Goal: Information Seeking & Learning: Learn about a topic

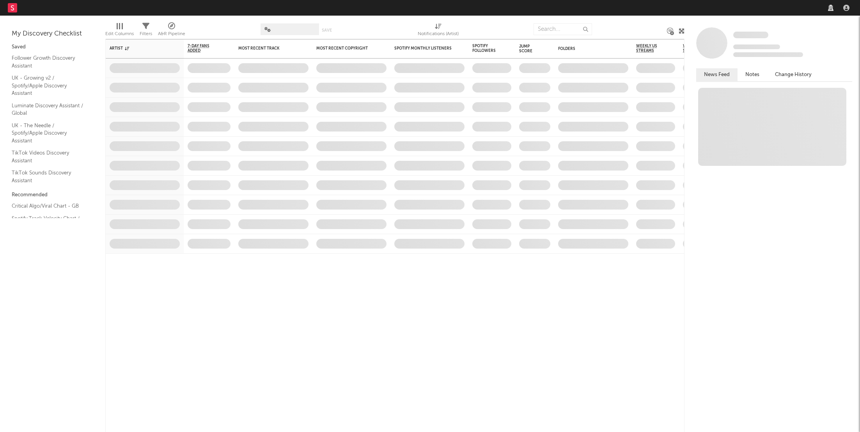
click at [723, 5] on nav "Dashboard Discovery Assistant Charts Leads" at bounding box center [430, 8] width 860 height 16
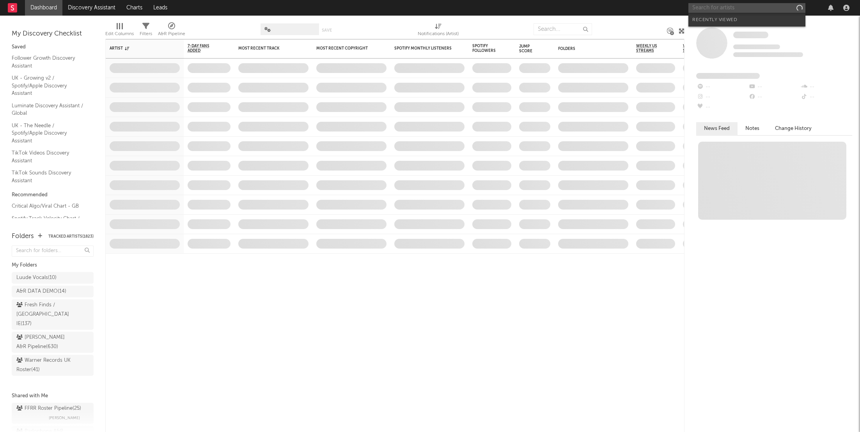
click at [726, 11] on input "text" at bounding box center [746, 8] width 117 height 10
click at [719, 5] on input "J4Y" at bounding box center [746, 8] width 117 height 10
click at [707, 10] on input "J4Y" at bounding box center [746, 8] width 117 height 10
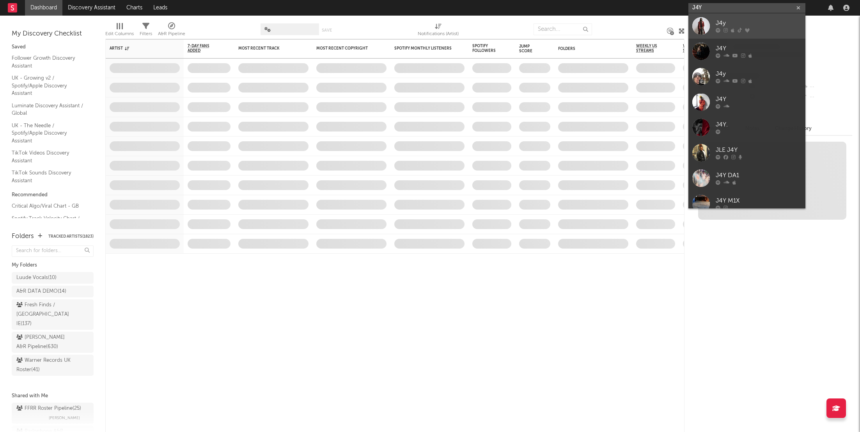
type input "J4Y"
click at [731, 29] on icon at bounding box center [733, 30] width 4 height 5
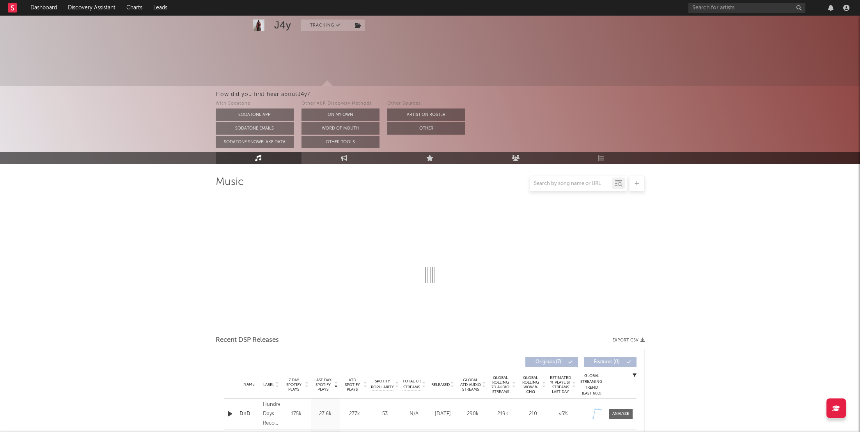
scroll to position [122, 0]
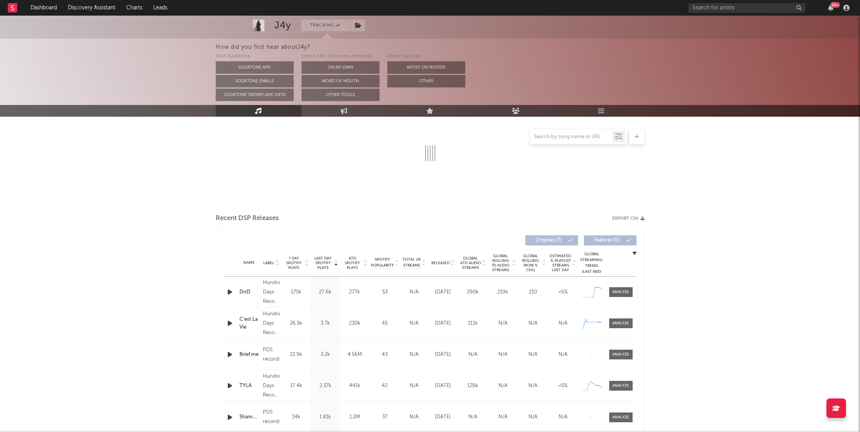
select select "6m"
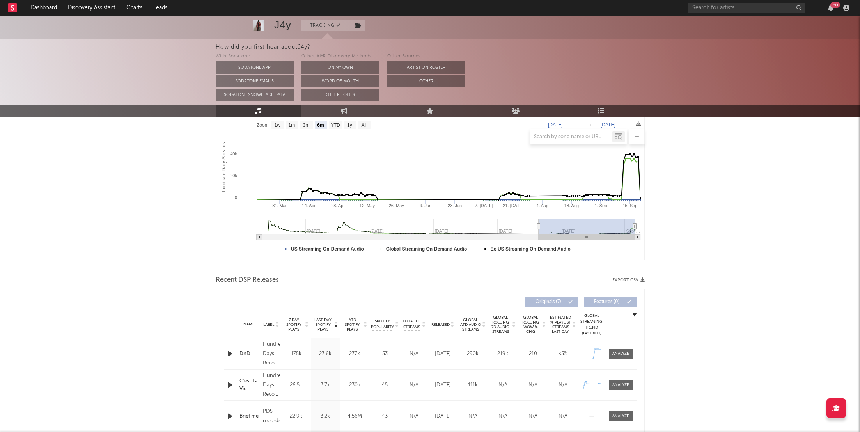
click at [621, 295] on div "Last Day Spotify Plays Label 7 Day Spotify Plays Last Day Spotify Plays ATD Spo…" at bounding box center [430, 302] width 413 height 18
click at [625, 347] on div "Name DnD Copyright © 2025 PDS Records in partnership with Hundred Days Records …" at bounding box center [430, 353] width 413 height 31
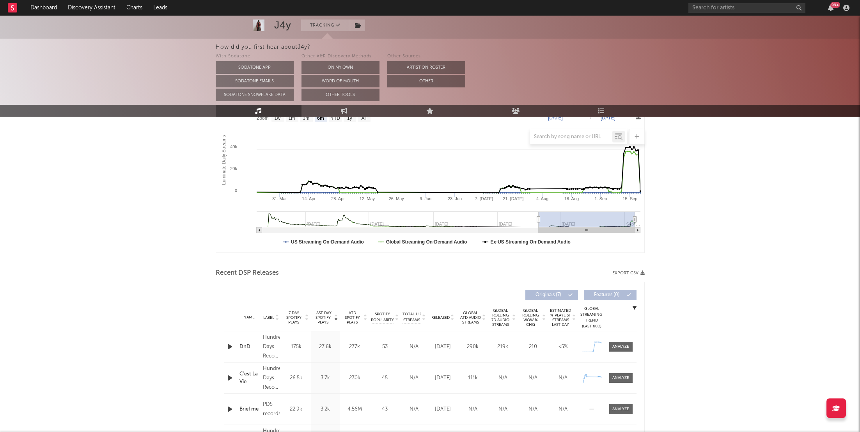
click at [625, 351] on div "Name DnD Copyright © 2025 PDS Records in partnership with Hundred Days Records …" at bounding box center [430, 346] width 413 height 31
click at [625, 344] on div at bounding box center [620, 347] width 17 height 6
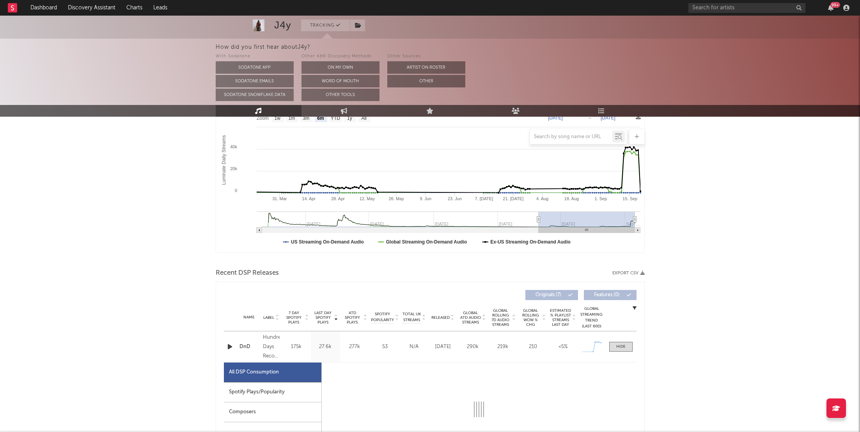
select select "1w"
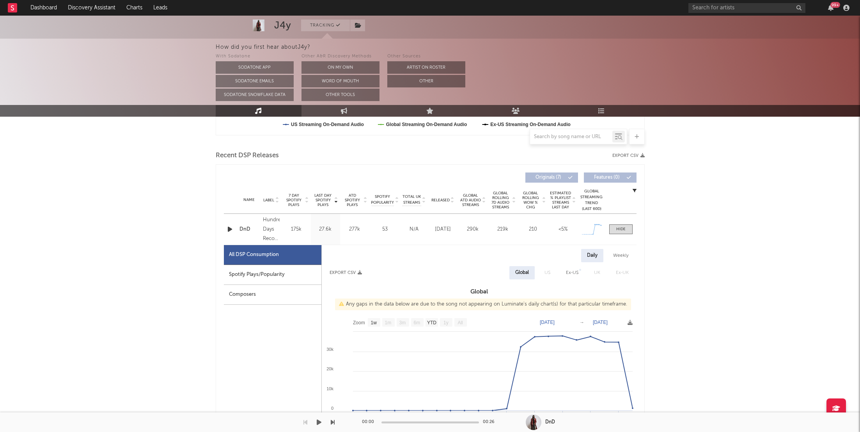
scroll to position [268, 0]
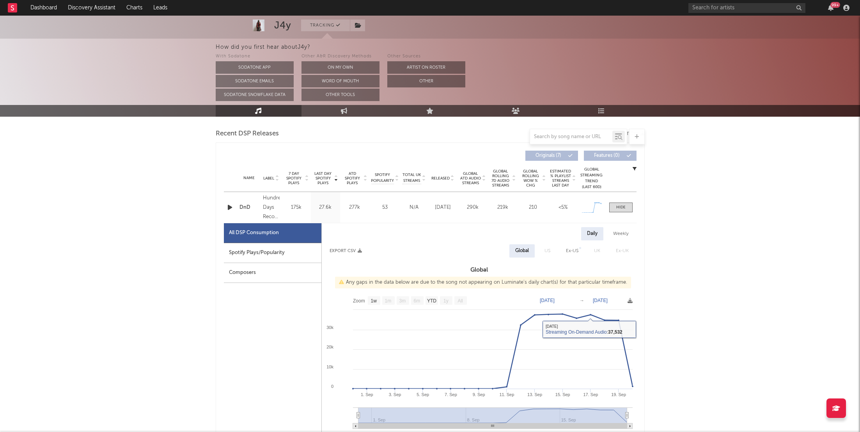
click at [241, 253] on div "Spotify Plays/Popularity" at bounding box center [272, 253] width 97 height 20
select select "1w"
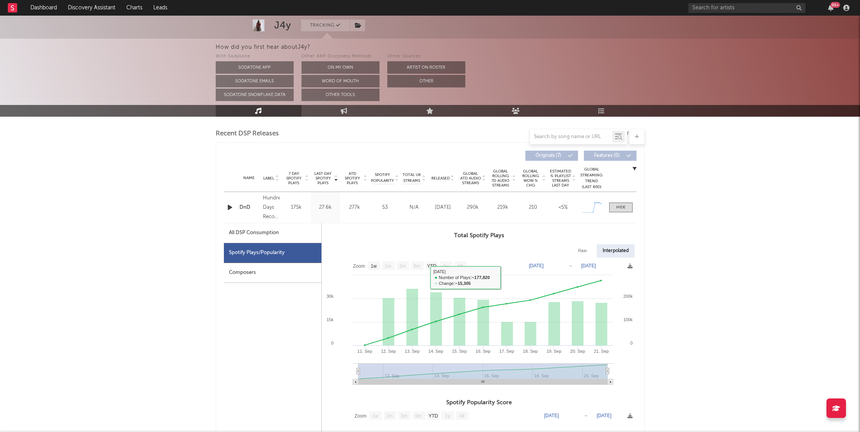
click at [289, 233] on div "All DSP Consumption" at bounding box center [272, 233] width 97 height 20
select select "1w"
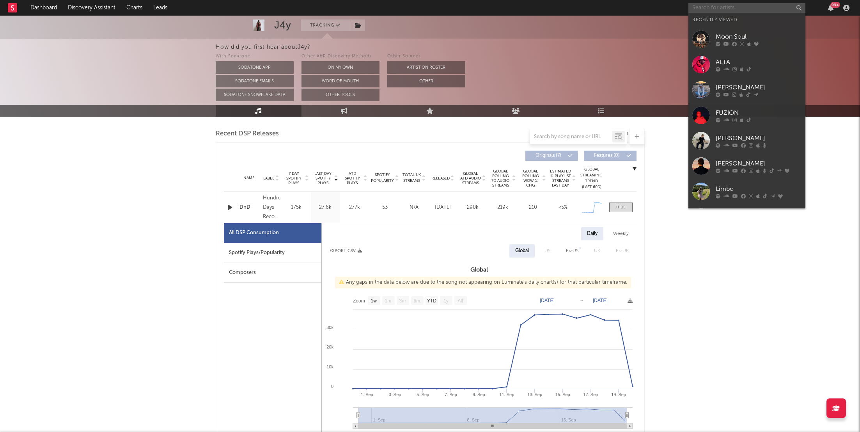
click at [714, 8] on input "text" at bounding box center [746, 8] width 117 height 10
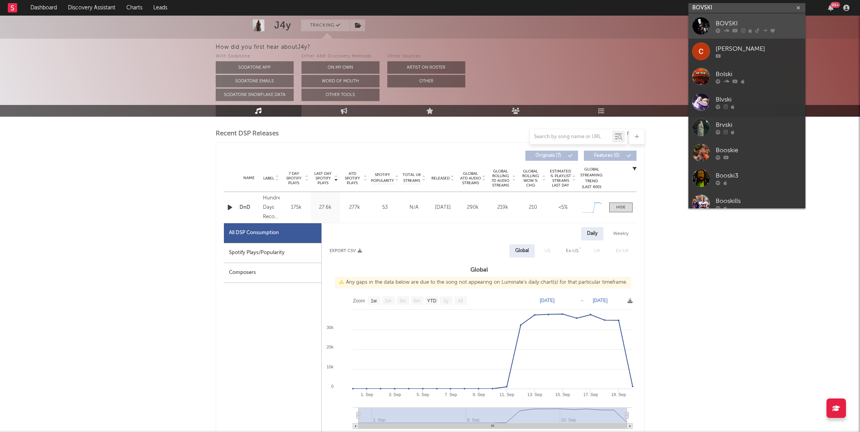
type input "BOVSKI"
click at [735, 29] on icon at bounding box center [734, 30] width 5 height 5
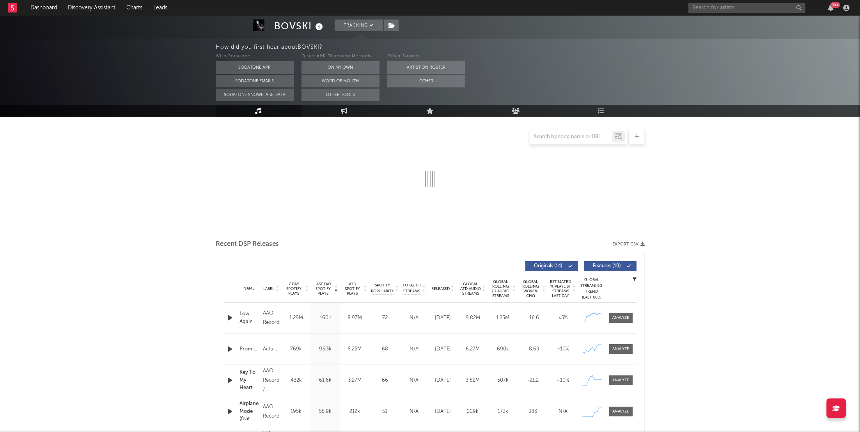
select select "6m"
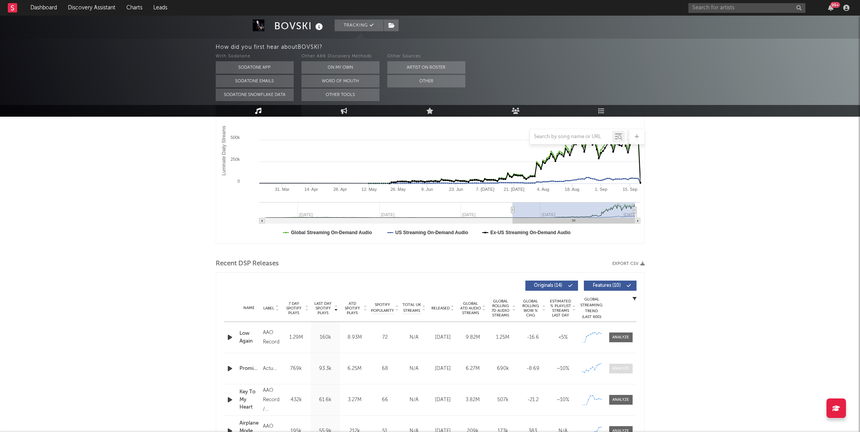
scroll to position [151, 0]
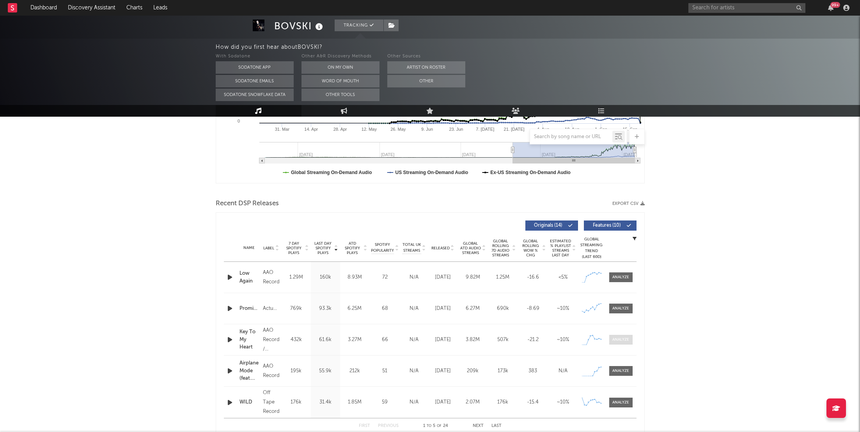
click at [623, 372] on div at bounding box center [620, 371] width 17 height 6
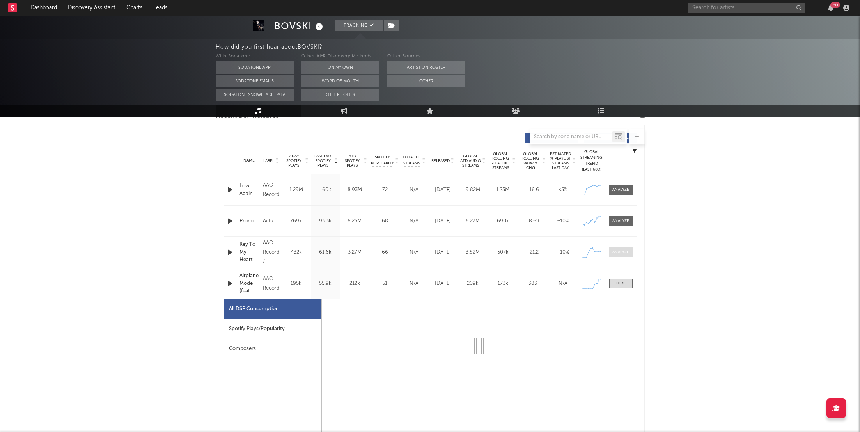
select select "1w"
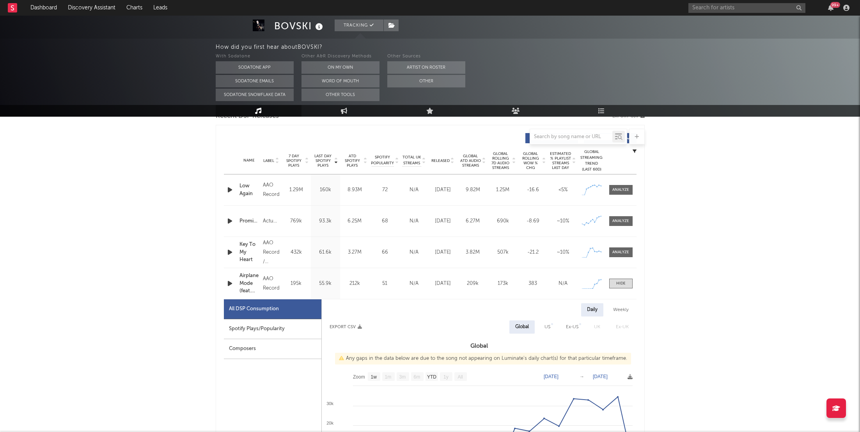
scroll to position [315, 0]
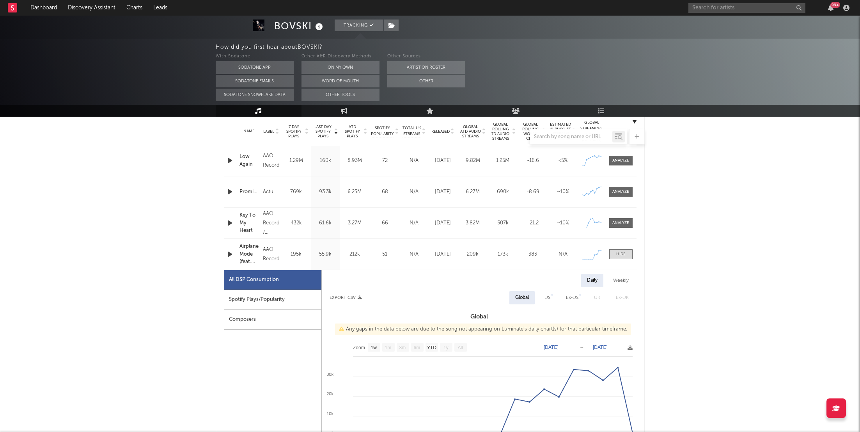
click at [277, 300] on div "Spotify Plays/Popularity" at bounding box center [272, 300] width 97 height 20
select select "1w"
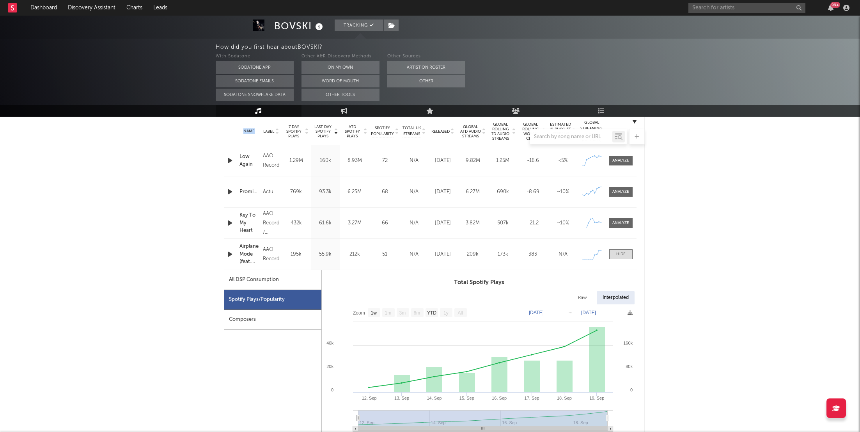
click at [602, 117] on div "Last Day Spotify Plays Label 7 Day Spotify Plays Last Day Spotify Plays ATD Spo…" at bounding box center [430, 394] width 413 height 588
click at [600, 101] on div "With Sodatone Sodatone App Sodatone Emails Sodatone Snowflake Data Other A&R Di…" at bounding box center [538, 76] width 645 height 49
click at [601, 112] on icon at bounding box center [601, 111] width 7 height 6
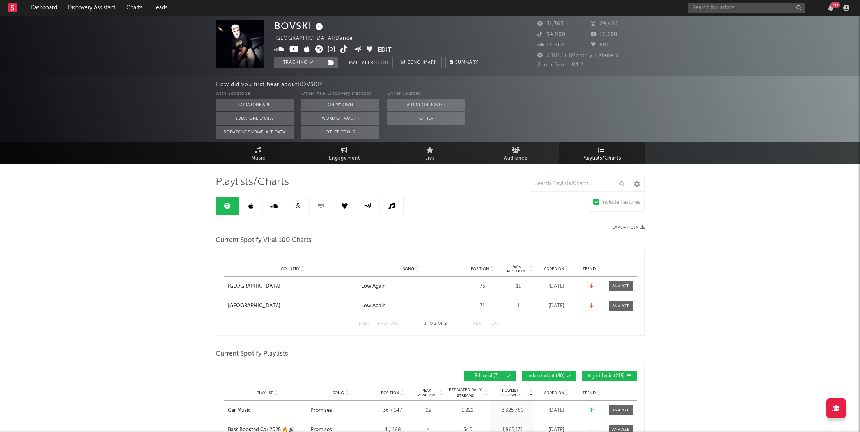
click at [300, 212] on link at bounding box center [297, 206] width 23 height 18
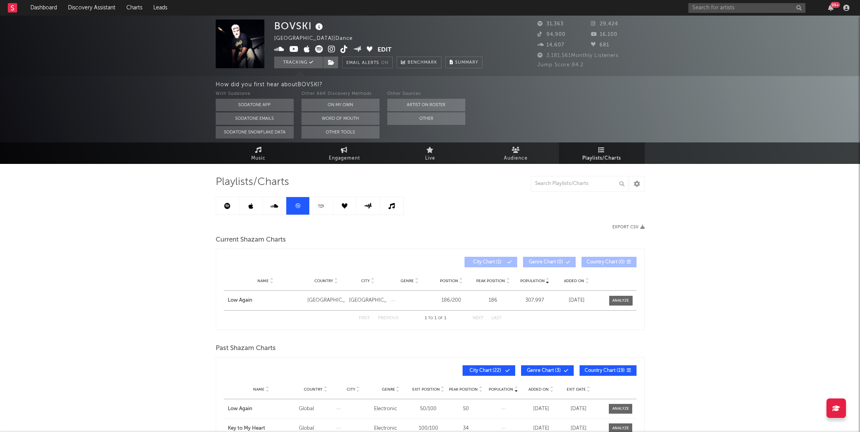
click at [274, 204] on icon at bounding box center [274, 206] width 8 height 6
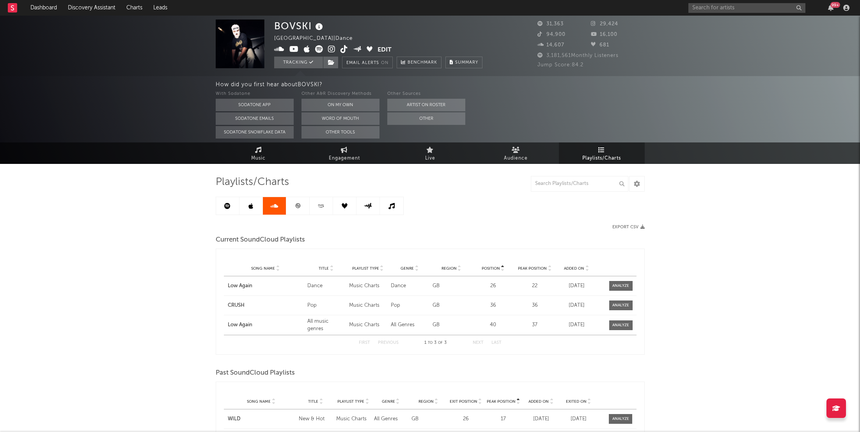
click at [244, 202] on link at bounding box center [250, 206] width 23 height 18
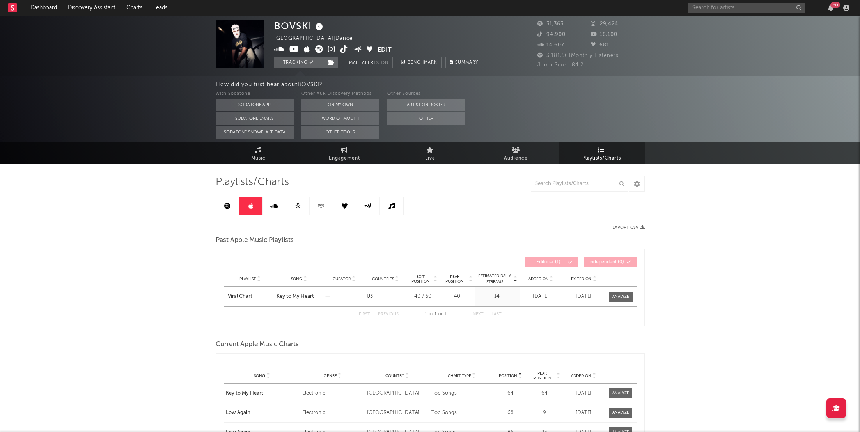
click at [293, 204] on link at bounding box center [297, 206] width 23 height 18
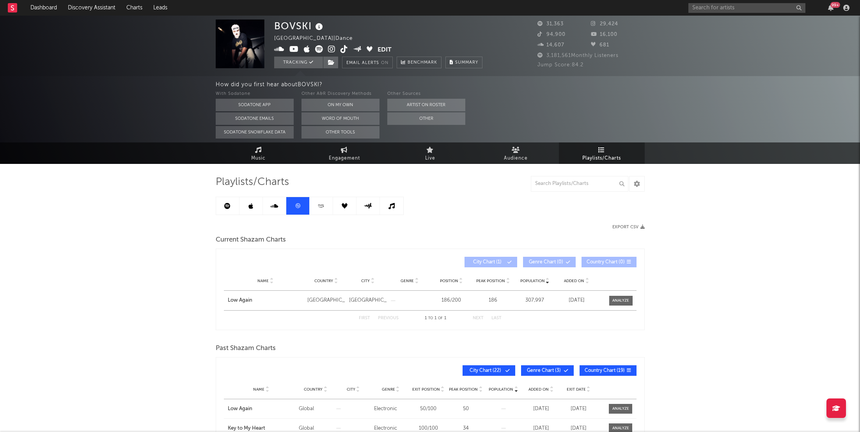
click at [314, 207] on link at bounding box center [321, 206] width 23 height 18
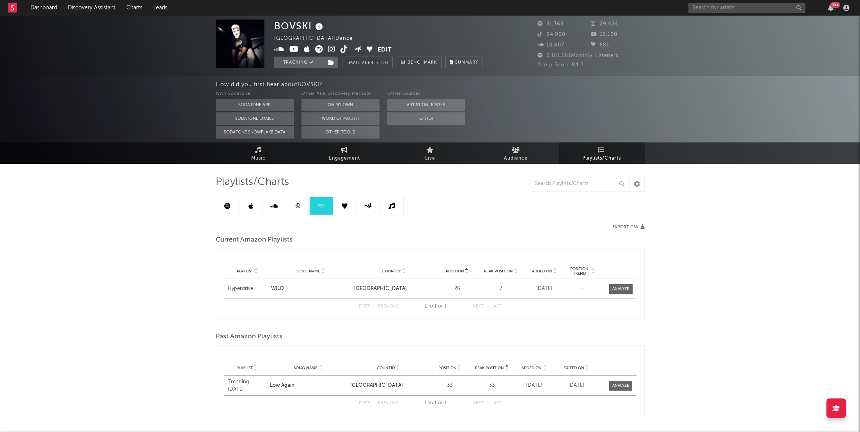
click at [346, 208] on link at bounding box center [344, 206] width 23 height 18
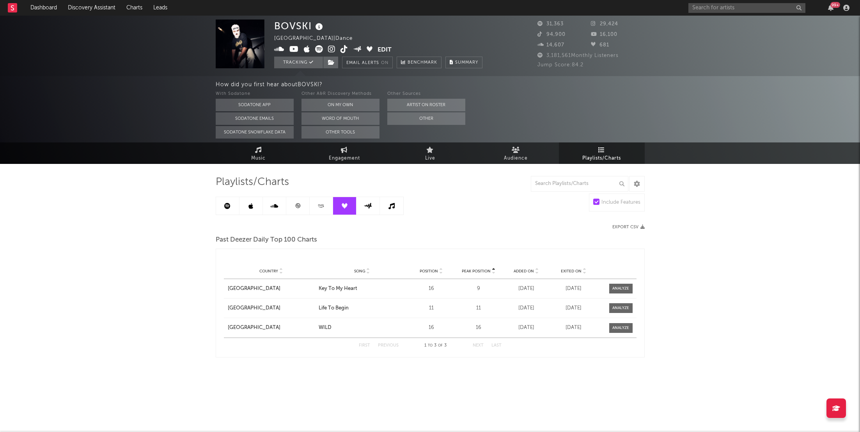
click at [364, 208] on icon at bounding box center [367, 206] width 9 height 6
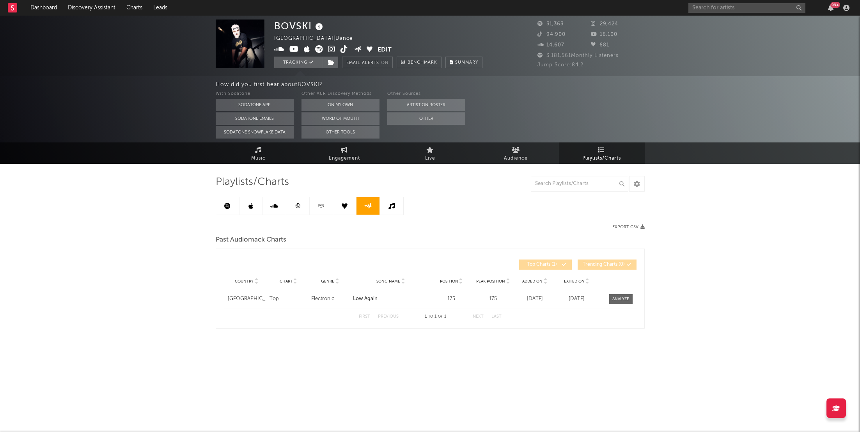
click at [337, 202] on link at bounding box center [344, 206] width 23 height 18
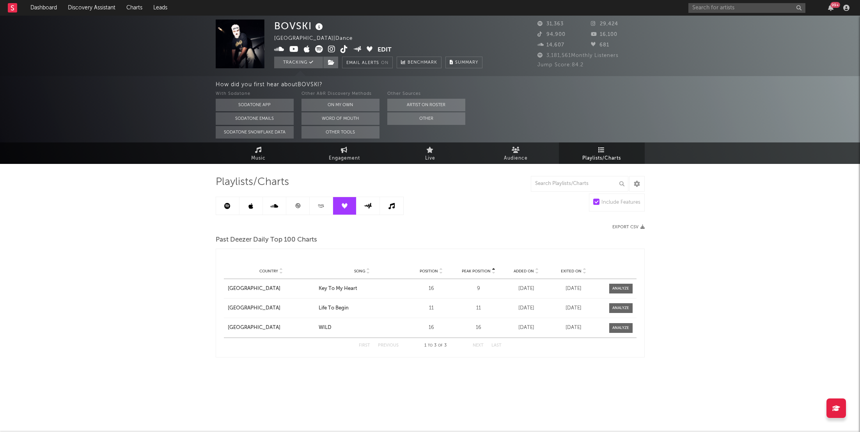
click at [392, 204] on icon at bounding box center [391, 206] width 6 height 6
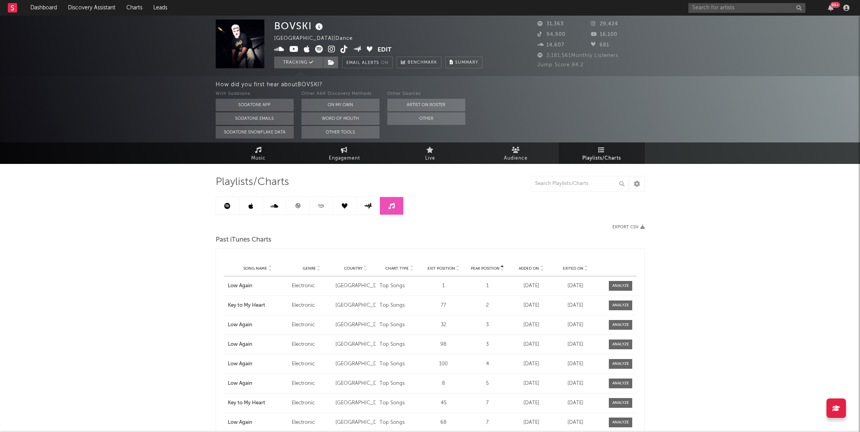
click at [831, 6] on div "99 +" at bounding box center [835, 5] width 10 height 6
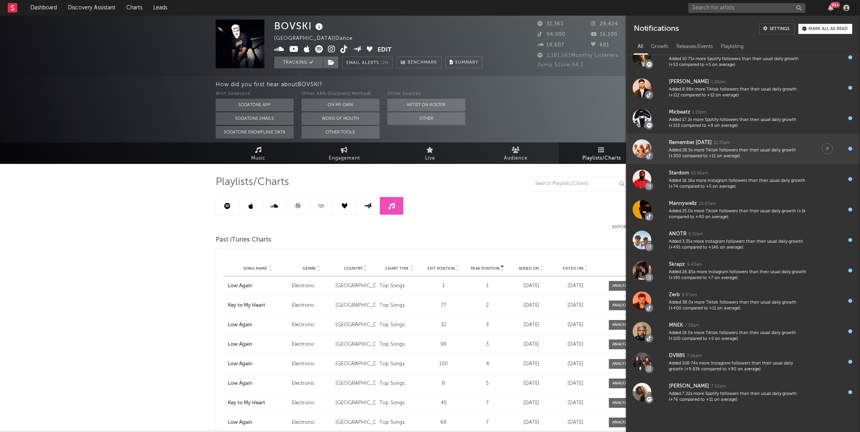
scroll to position [136, 0]
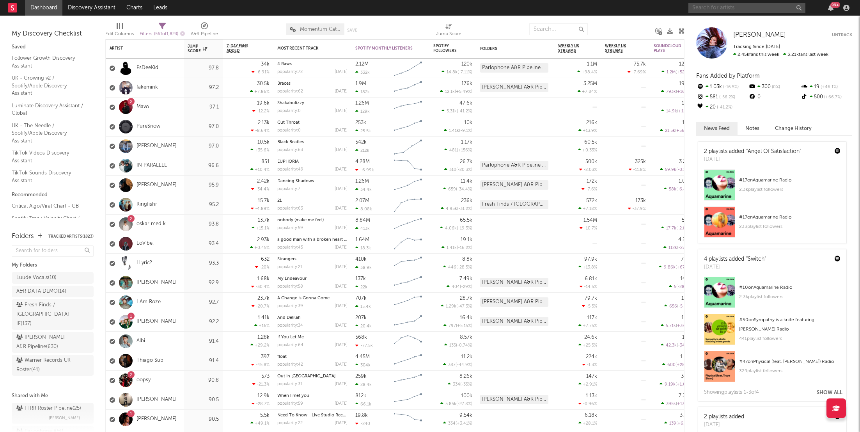
click at [698, 4] on input "text" at bounding box center [746, 8] width 117 height 10
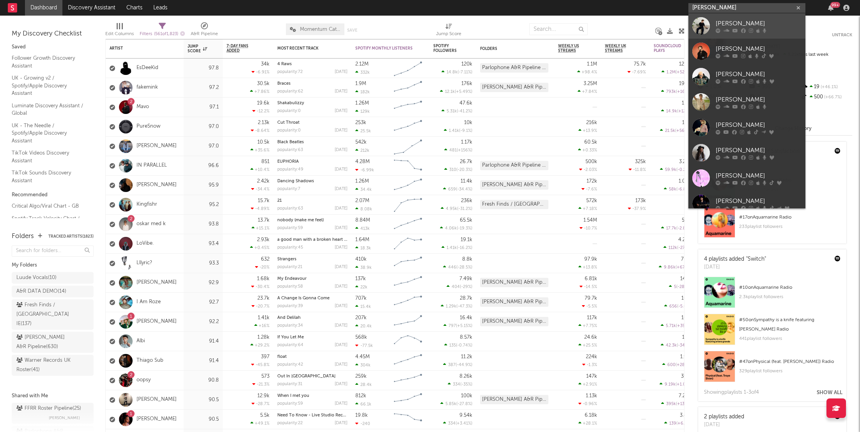
type input "[PERSON_NAME]"
click at [722, 37] on link "[PERSON_NAME]" at bounding box center [746, 25] width 117 height 25
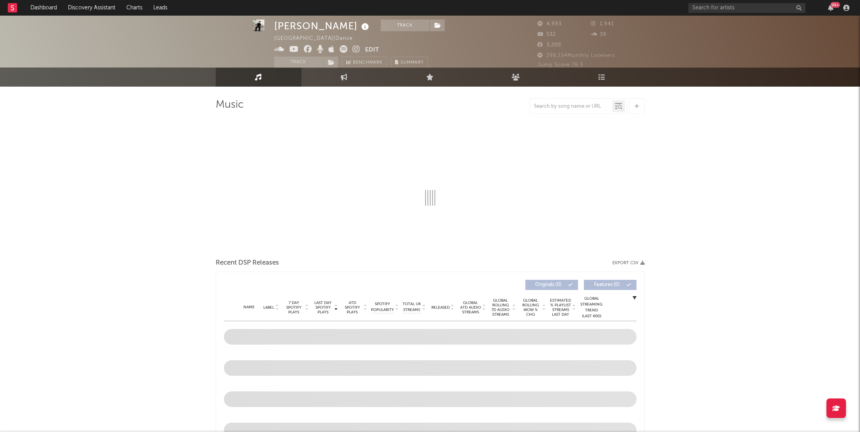
scroll to position [16, 0]
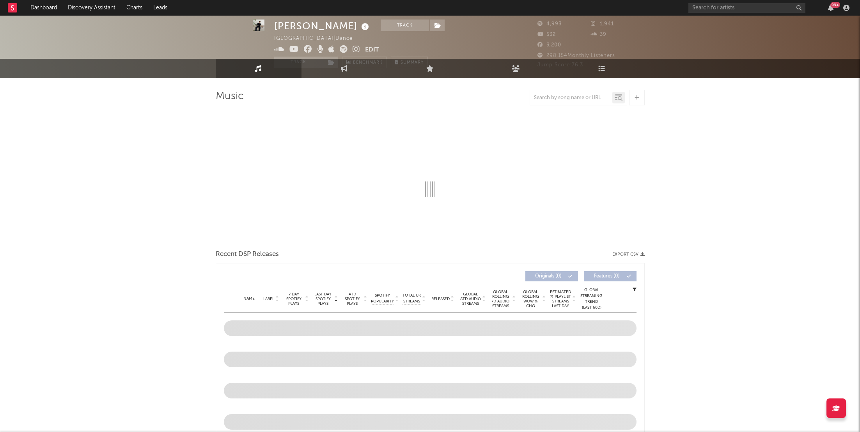
select select "6m"
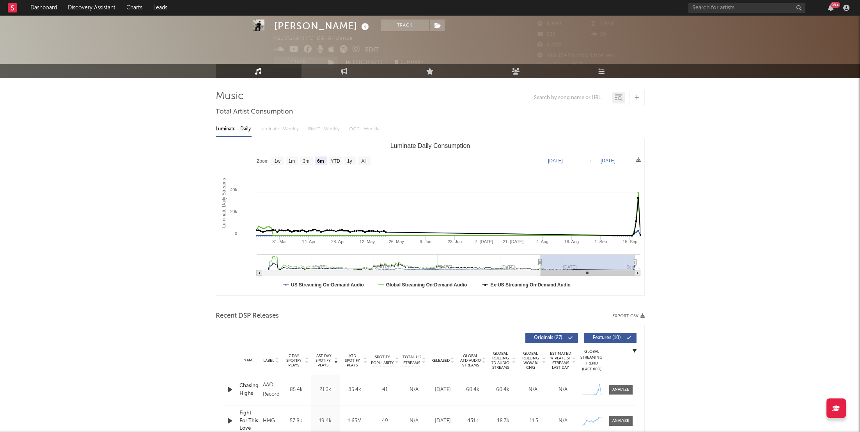
scroll to position [28, 0]
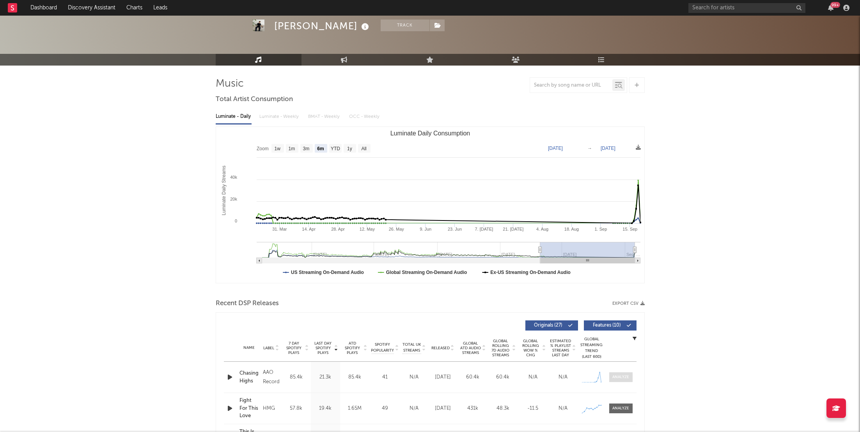
click at [623, 375] on div at bounding box center [620, 377] width 17 height 6
select select "1w"
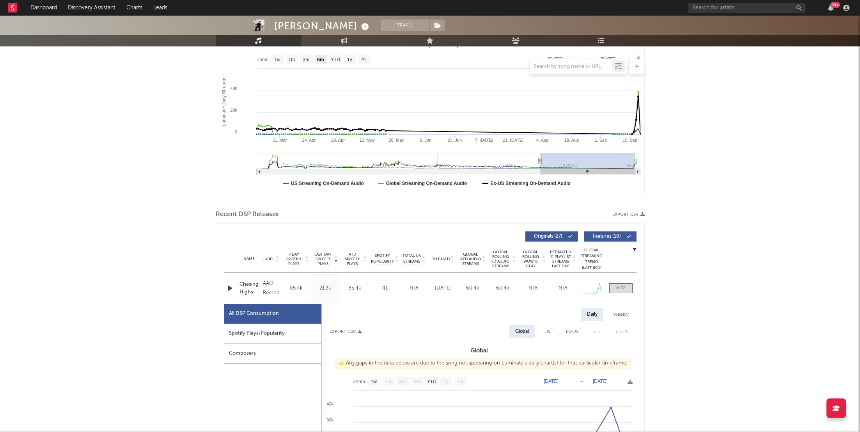
scroll to position [165, 0]
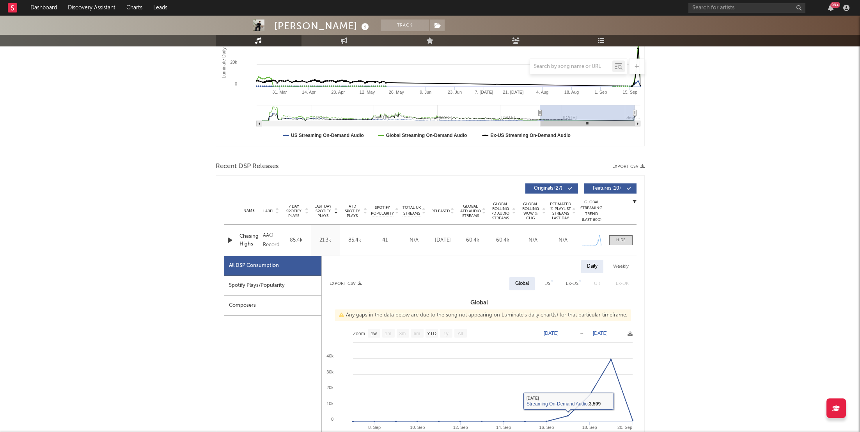
click at [253, 284] on div "Spotify Plays/Popularity" at bounding box center [272, 286] width 97 height 20
select select "1w"
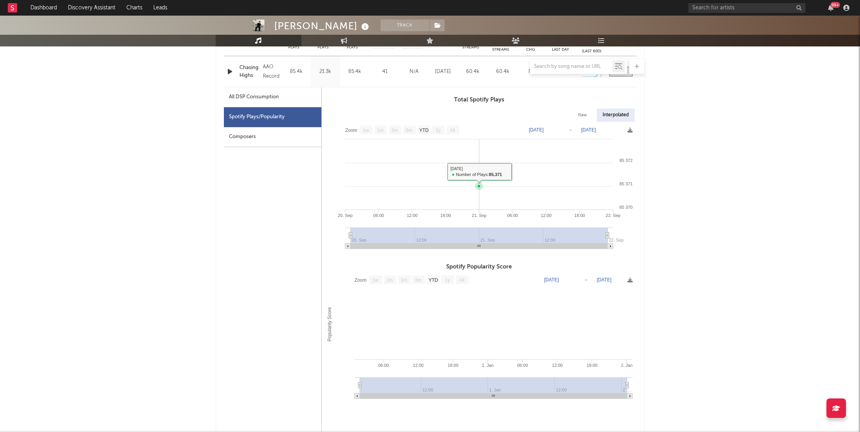
scroll to position [334, 0]
click at [230, 69] on div at bounding box center [430, 66] width 429 height 16
click at [221, 70] on div at bounding box center [430, 66] width 429 height 16
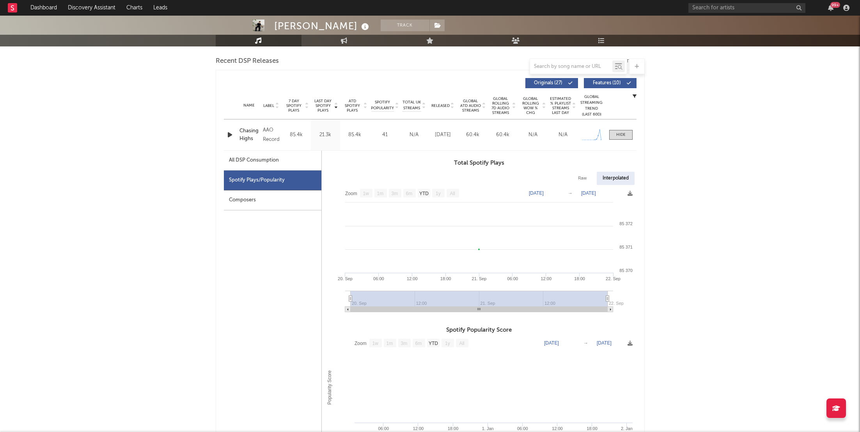
scroll to position [264, 0]
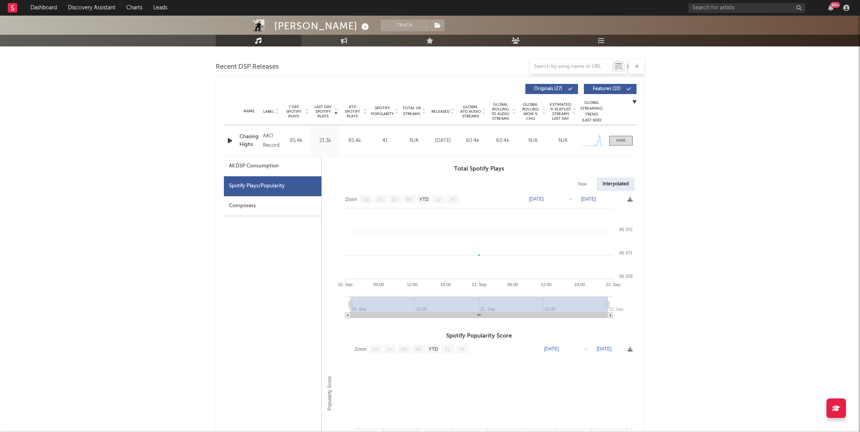
click at [232, 143] on icon "button" at bounding box center [230, 141] width 8 height 10
click at [260, 168] on div "All DSP Consumption" at bounding box center [254, 165] width 50 height 9
select select "1w"
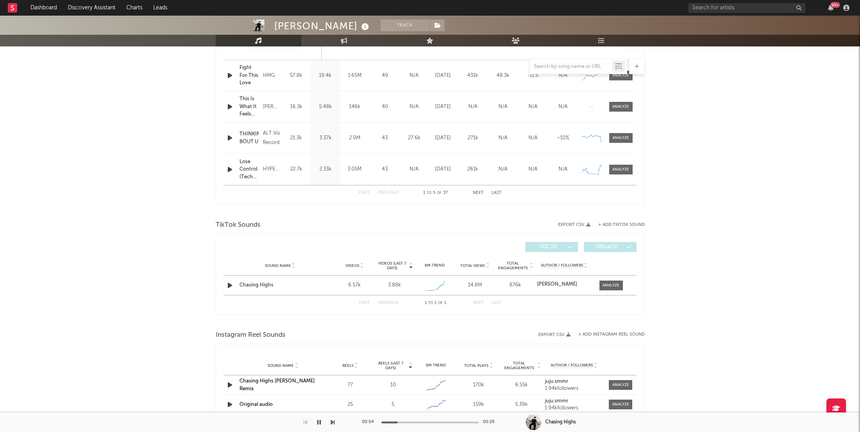
scroll to position [737, 0]
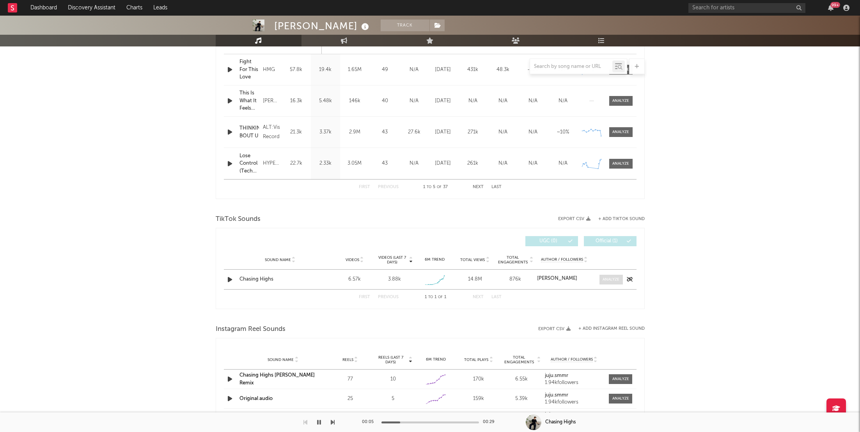
click at [613, 277] on div at bounding box center [611, 280] width 17 height 6
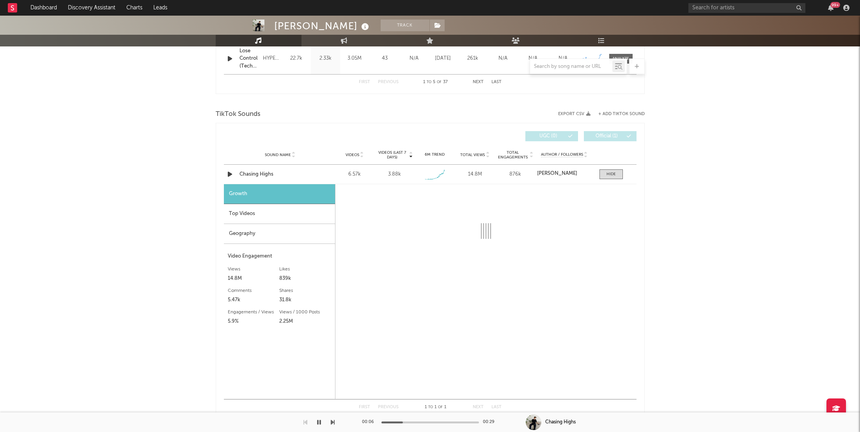
scroll to position [844, 0]
select select "1w"
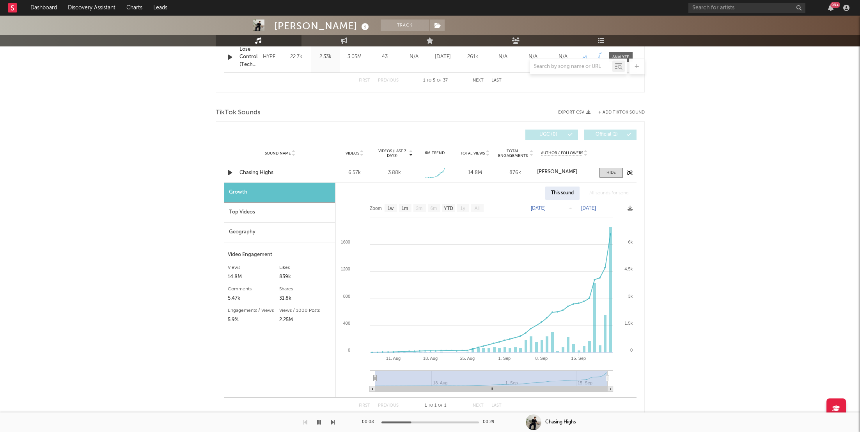
click at [262, 170] on div "Chasing Highs" at bounding box center [280, 173] width 82 height 8
click at [833, 7] on div "99 +" at bounding box center [835, 5] width 10 height 6
